Goal: Task Accomplishment & Management: Manage account settings

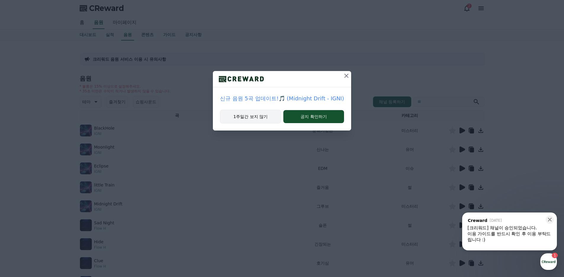
click at [265, 117] on button "1주일간 보지 않기" at bounding box center [250, 117] width 61 height 14
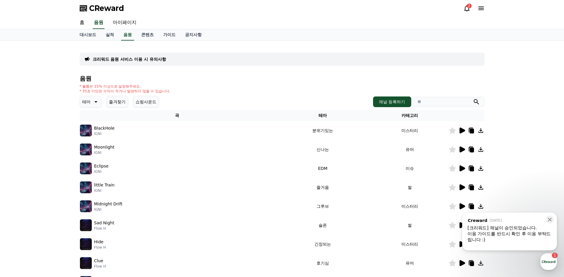
click at [462, 132] on icon at bounding box center [463, 131] width 6 height 6
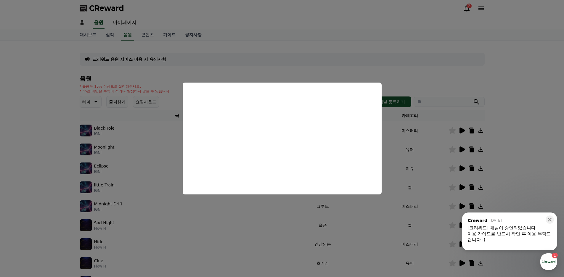
click at [126, 137] on button "close modal" at bounding box center [282, 138] width 564 height 277
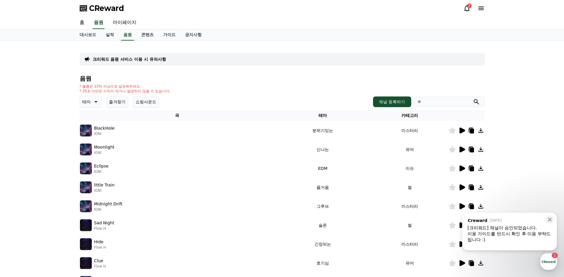
click at [89, 100] on p "테마" at bounding box center [86, 102] width 8 height 8
click at [88, 135] on button "어두운" at bounding box center [89, 134] width 17 height 13
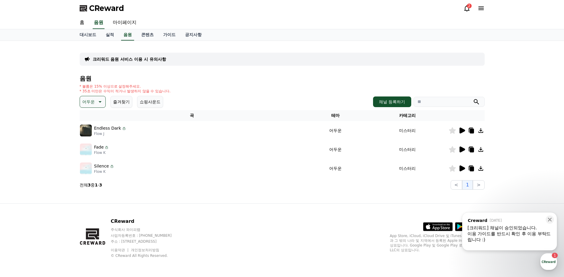
click at [458, 128] on div at bounding box center [467, 130] width 36 height 7
click at [460, 129] on icon at bounding box center [463, 131] width 6 height 6
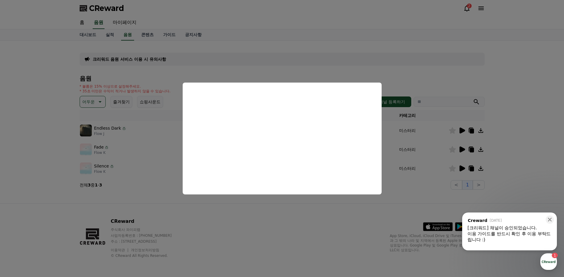
click at [147, 157] on button "close modal" at bounding box center [282, 138] width 564 height 277
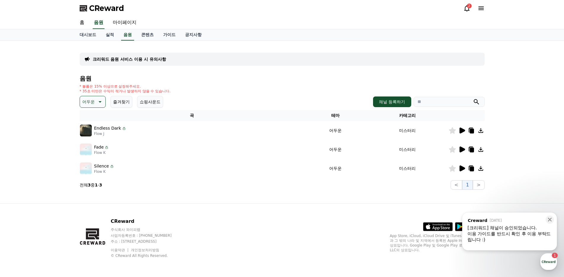
click at [104, 102] on button "어두운" at bounding box center [93, 102] width 26 height 12
click at [92, 150] on button "슬픈" at bounding box center [87, 155] width 13 height 13
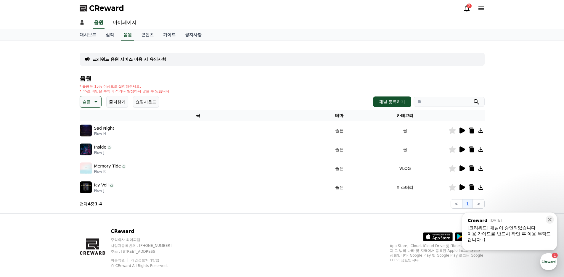
click at [463, 131] on icon at bounding box center [463, 131] width 6 height 6
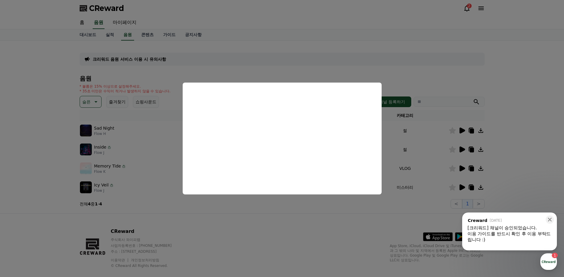
click at [132, 171] on button "close modal" at bounding box center [282, 138] width 564 height 277
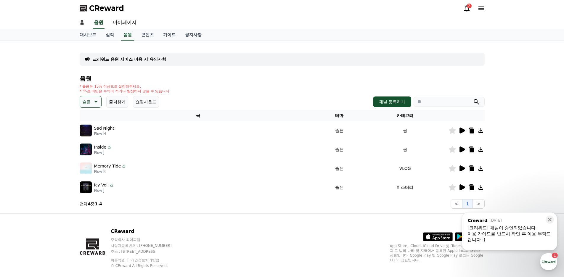
click at [461, 150] on icon at bounding box center [463, 150] width 6 height 6
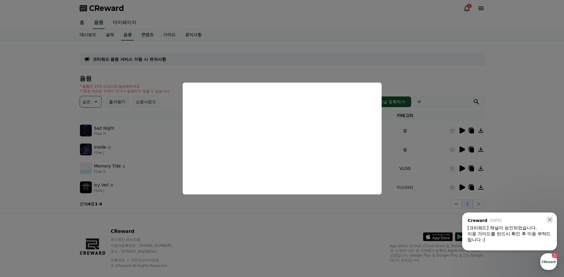
click at [264, 227] on button "close modal" at bounding box center [282, 138] width 564 height 277
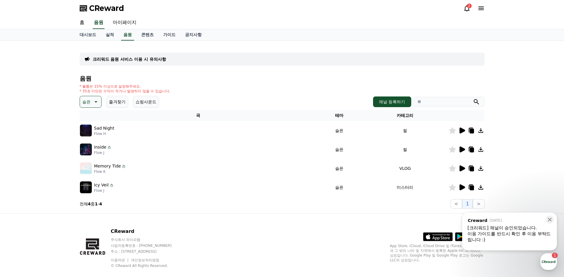
click at [460, 169] on icon at bounding box center [463, 169] width 6 height 6
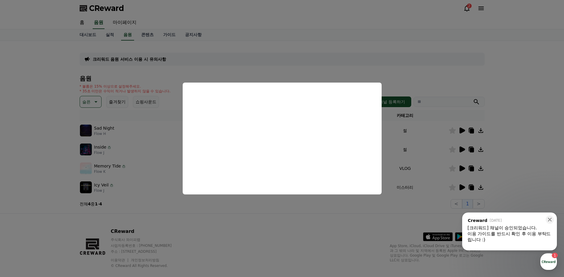
click at [340, 226] on button "close modal" at bounding box center [282, 138] width 564 height 277
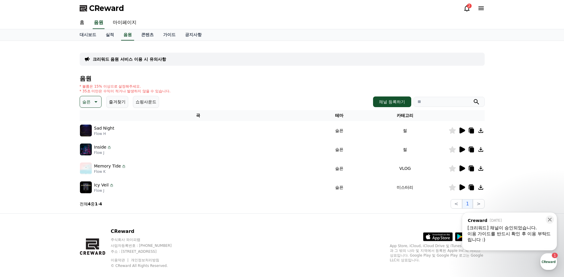
drag, startPoint x: 292, startPoint y: 82, endPoint x: 267, endPoint y: 82, distance: 25.5
drag, startPoint x: 267, startPoint y: 82, endPoint x: 247, endPoint y: 82, distance: 19.5
click at [247, 82] on div "음원 * 볼륨은 15% 이상으로 설정해주세요. * 35초 미만은 수익이 적거나 발생하지 않을 수 있습니다. 슬픈 즐겨찾기 쇼핑사운드 채널 등록…" at bounding box center [282, 142] width 405 height 134
click at [467, 10] on icon at bounding box center [466, 8] width 5 height 6
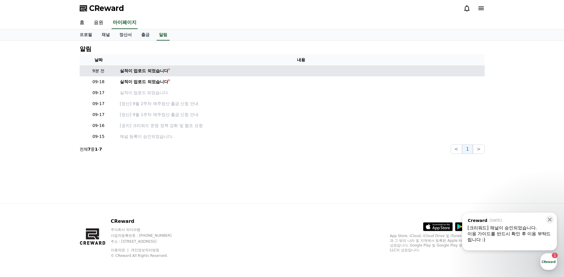
click at [157, 67] on td "실적이 업로드 되었습니다" at bounding box center [301, 70] width 367 height 11
click at [156, 71] on div "실적이 업로드 되었습니다" at bounding box center [144, 71] width 49 height 6
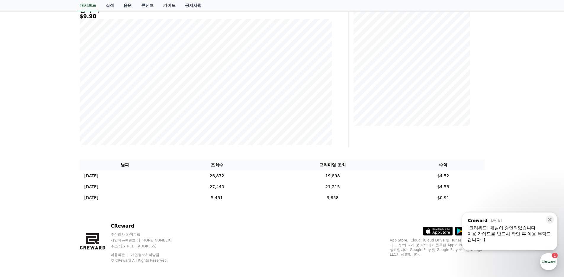
scroll to position [89, 0]
drag, startPoint x: 214, startPoint y: 225, endPoint x: 183, endPoint y: 217, distance: 31.8
click at [183, 217] on div "CReward 주식회사 와이피랩 사업자등록번호 : 655-81-03655 주소 : 경기도 김포시 양촌읍 양곡로 495, 3층 305-비이16호…" at bounding box center [282, 244] width 415 height 73
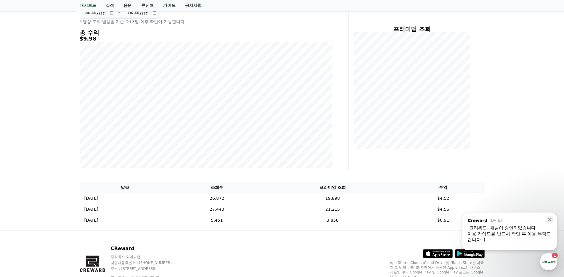
scroll to position [0, 0]
